Goal: Navigation & Orientation: Find specific page/section

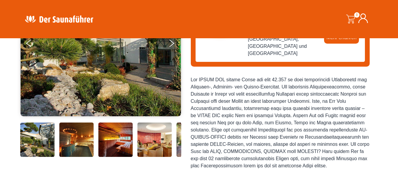
scroll to position [125, 0]
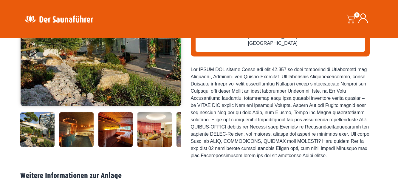
click at [26, 128] on img at bounding box center [37, 129] width 34 height 34
click at [82, 125] on img at bounding box center [76, 129] width 34 height 34
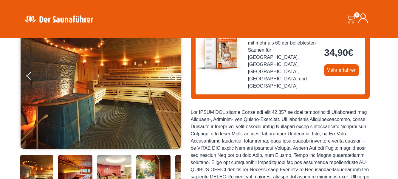
scroll to position [95, 0]
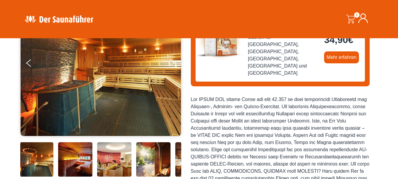
click at [83, 158] on img at bounding box center [75, 159] width 34 height 34
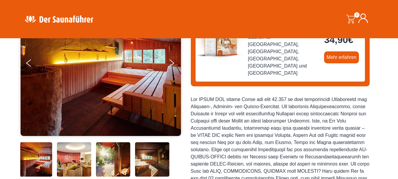
click at [84, 158] on img at bounding box center [74, 159] width 34 height 34
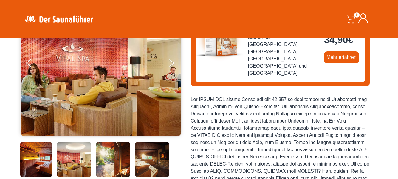
click at [109, 156] on img at bounding box center [113, 159] width 34 height 34
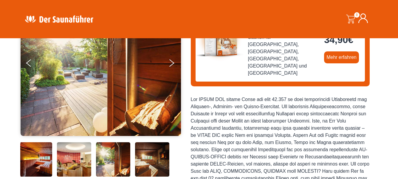
click at [145, 157] on img at bounding box center [152, 159] width 34 height 34
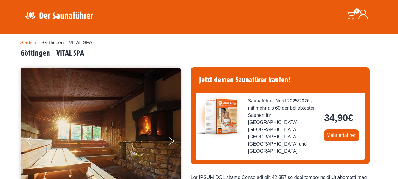
scroll to position [0, 0]
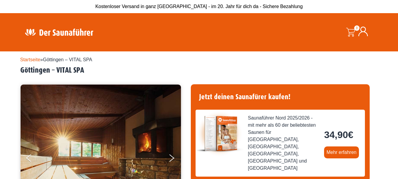
click at [68, 33] on img at bounding box center [59, 32] width 78 height 12
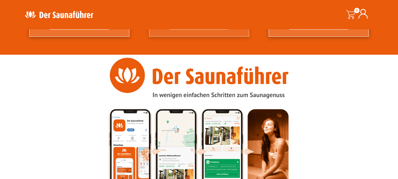
scroll to position [805, 0]
